Goal: Download file/media

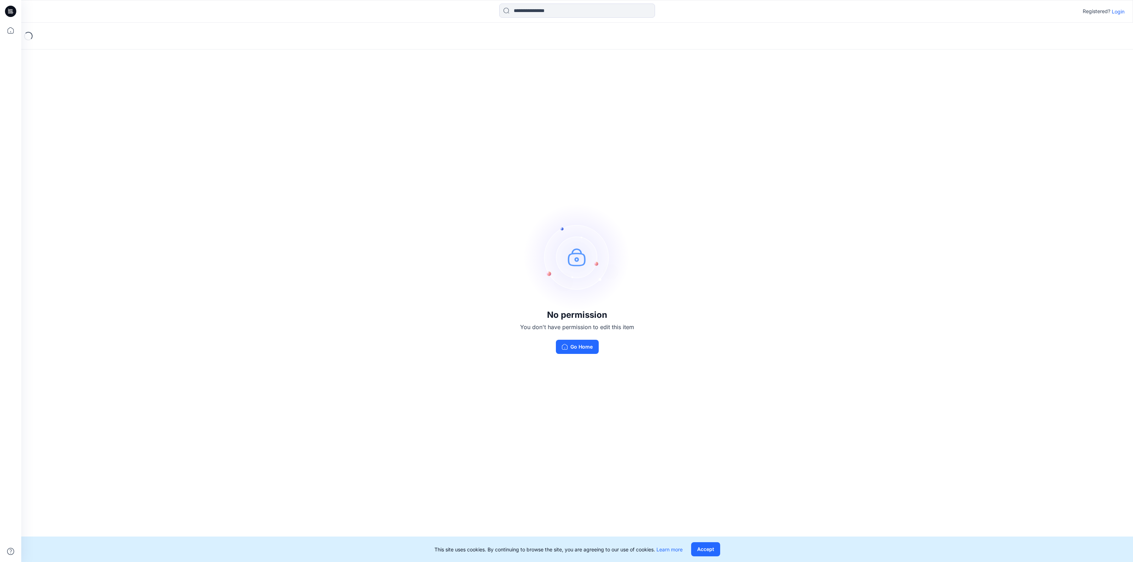
click at [1116, 12] on p "Login" at bounding box center [1118, 11] width 13 height 7
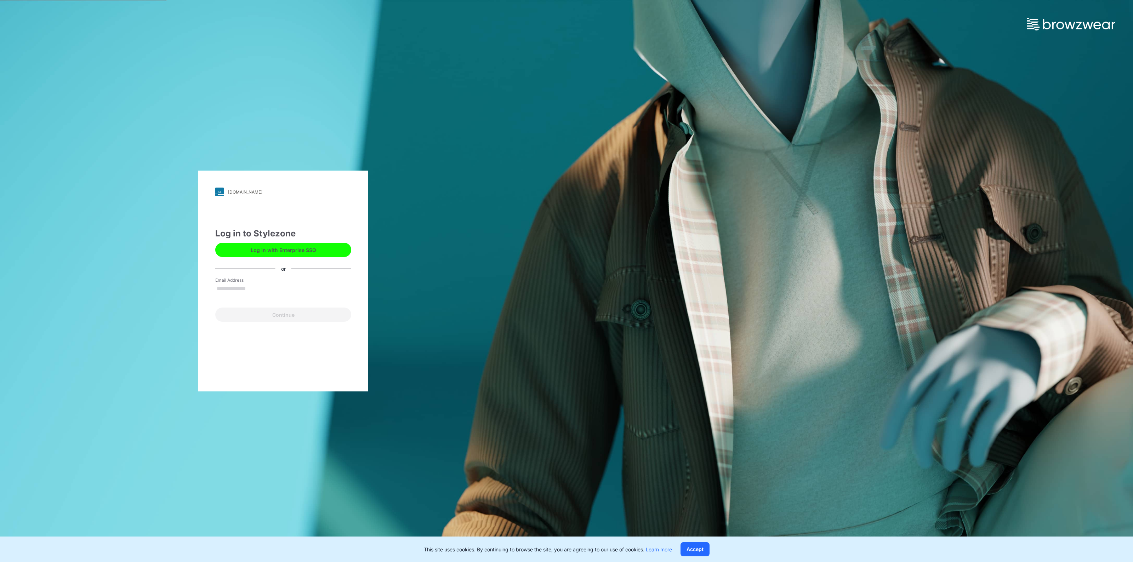
type input "**********"
click at [296, 314] on button "Continue" at bounding box center [283, 315] width 136 height 14
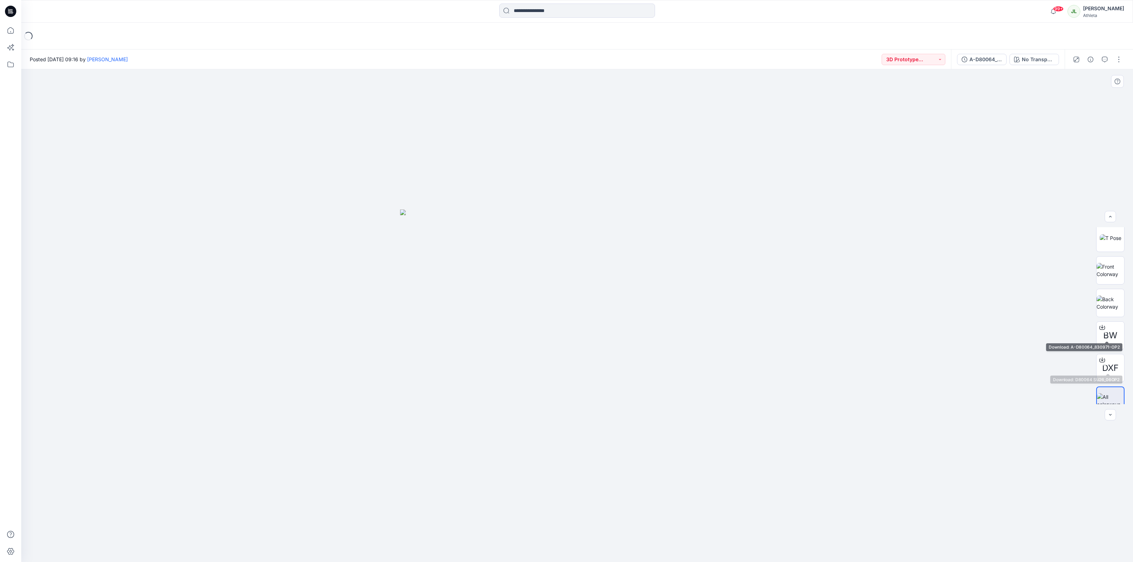
scroll to position [209, 0]
click at [1112, 326] on span "BW" at bounding box center [1110, 325] width 14 height 13
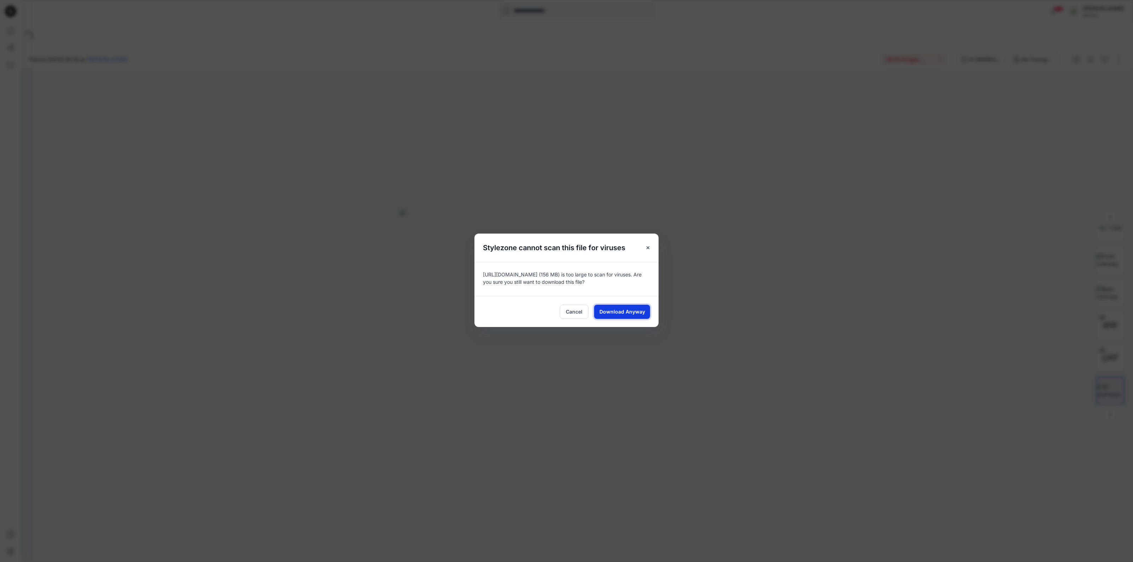
click at [627, 316] on button "Download Anyway" at bounding box center [622, 312] width 56 height 14
